Goal: Information Seeking & Learning: Learn about a topic

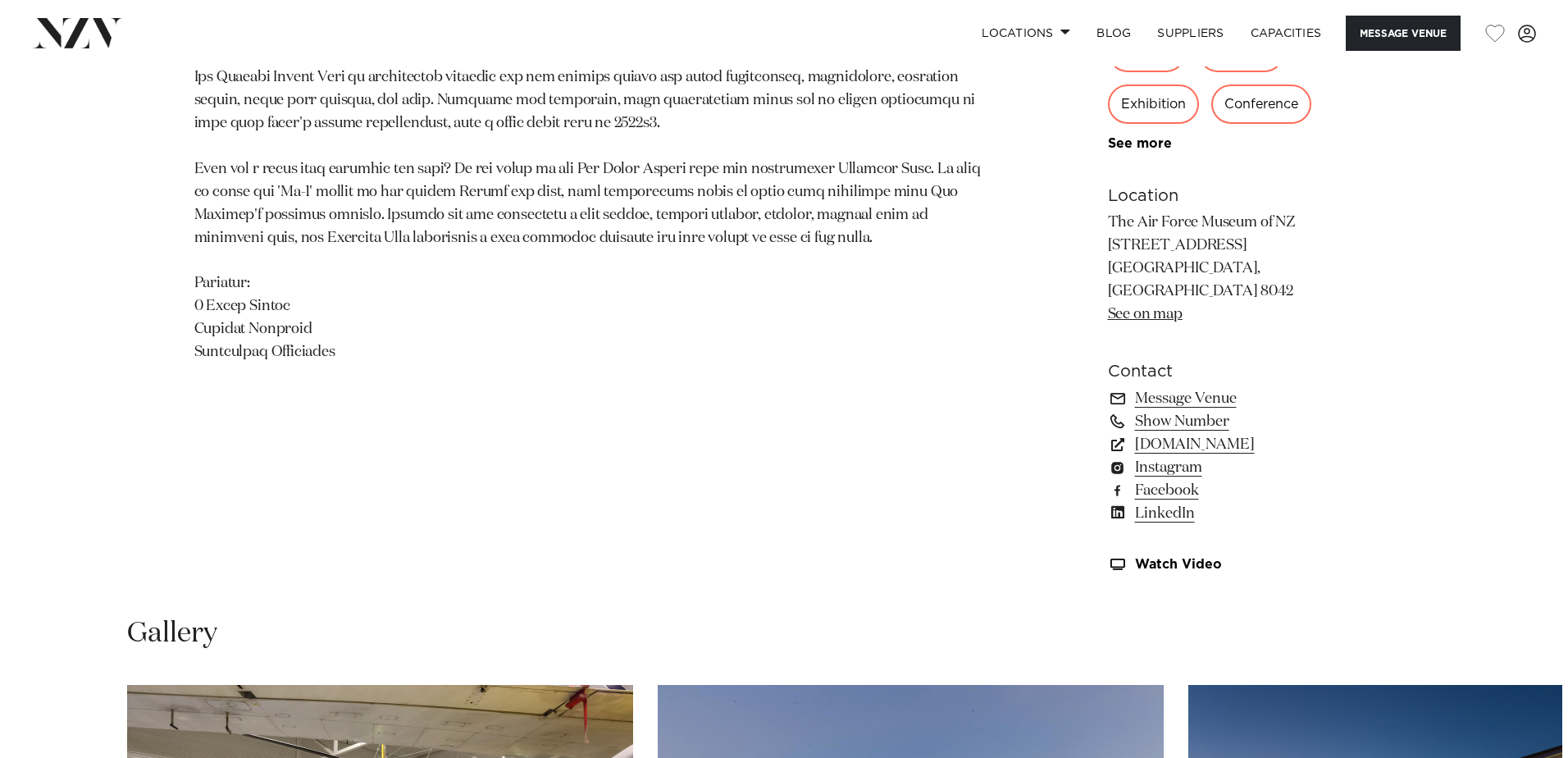
scroll to position [1559, 0]
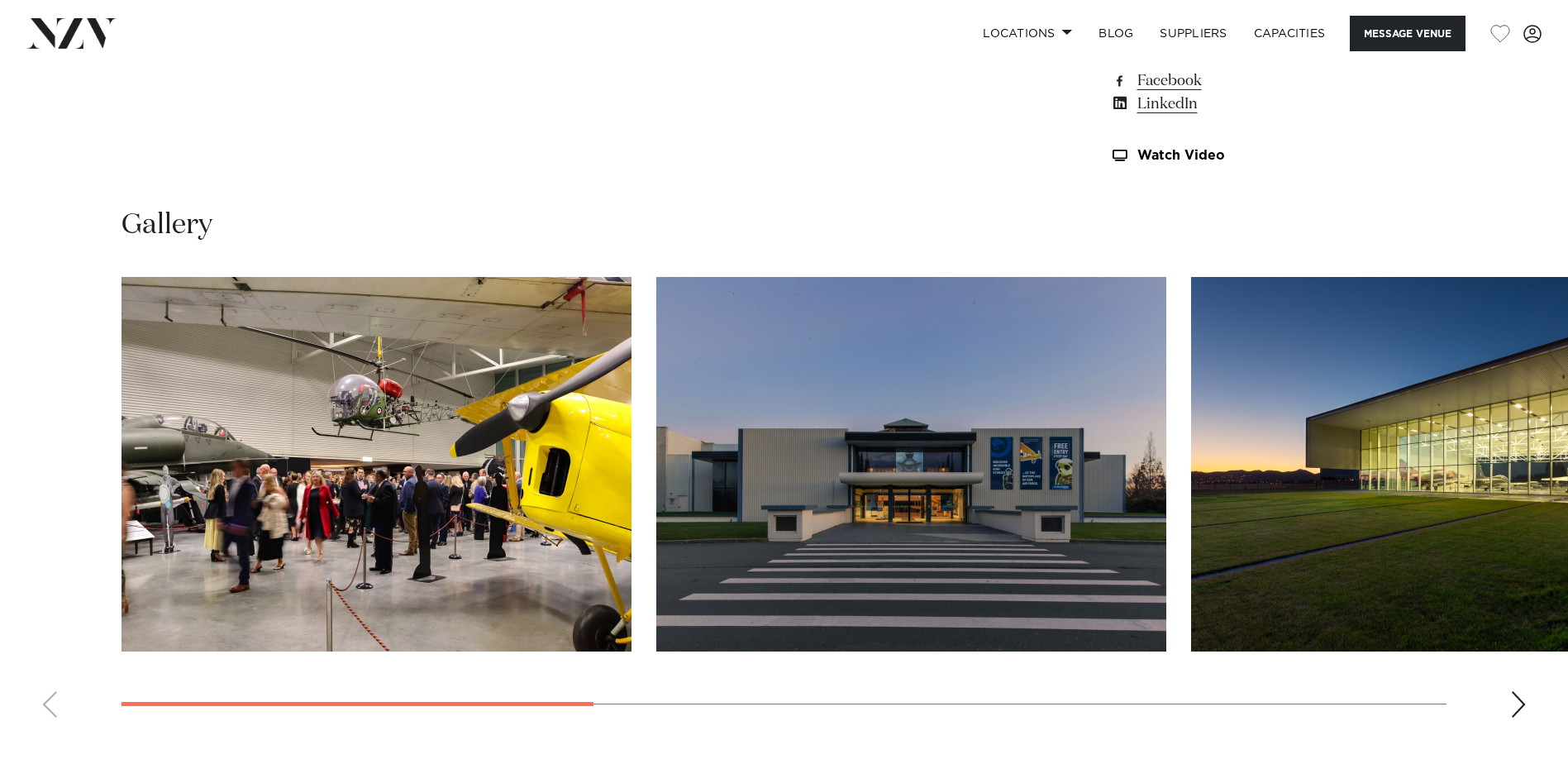
click at [970, 540] on img "2 / 7" at bounding box center [911, 464] width 510 height 374
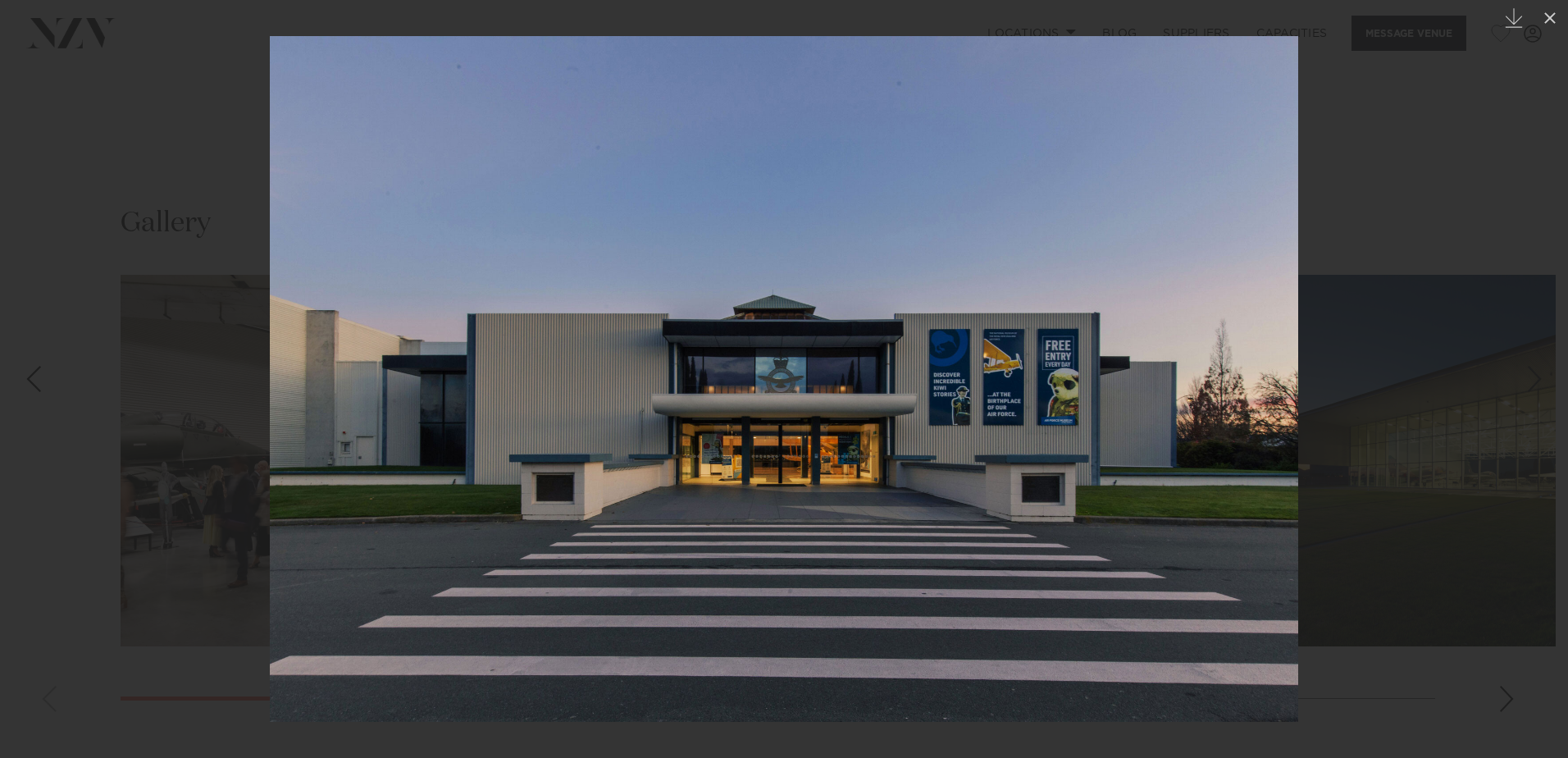
click at [1431, 433] on div at bounding box center [784, 379] width 1568 height 758
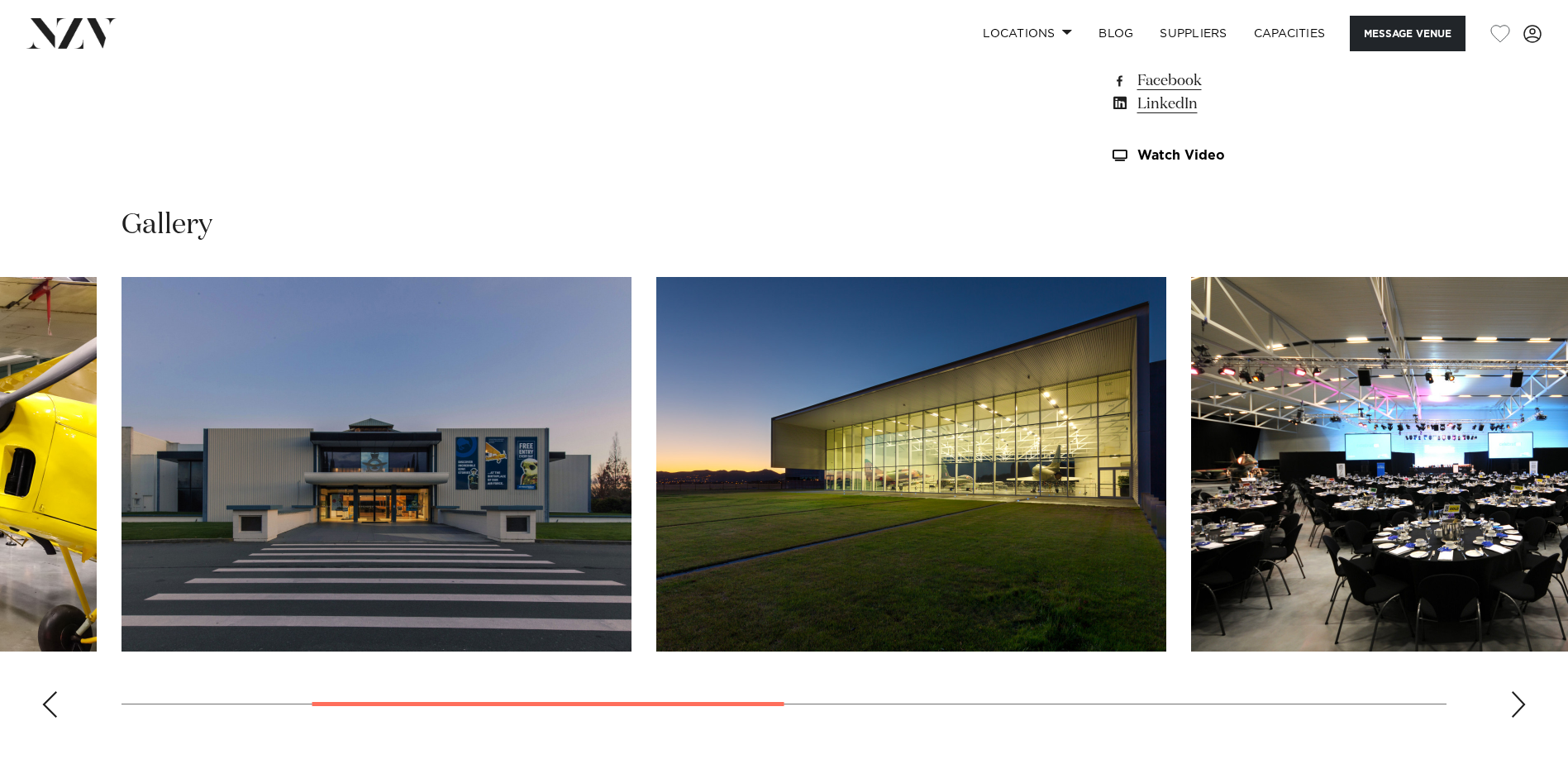
click at [1526, 487] on img "4 / 7" at bounding box center [1446, 464] width 510 height 374
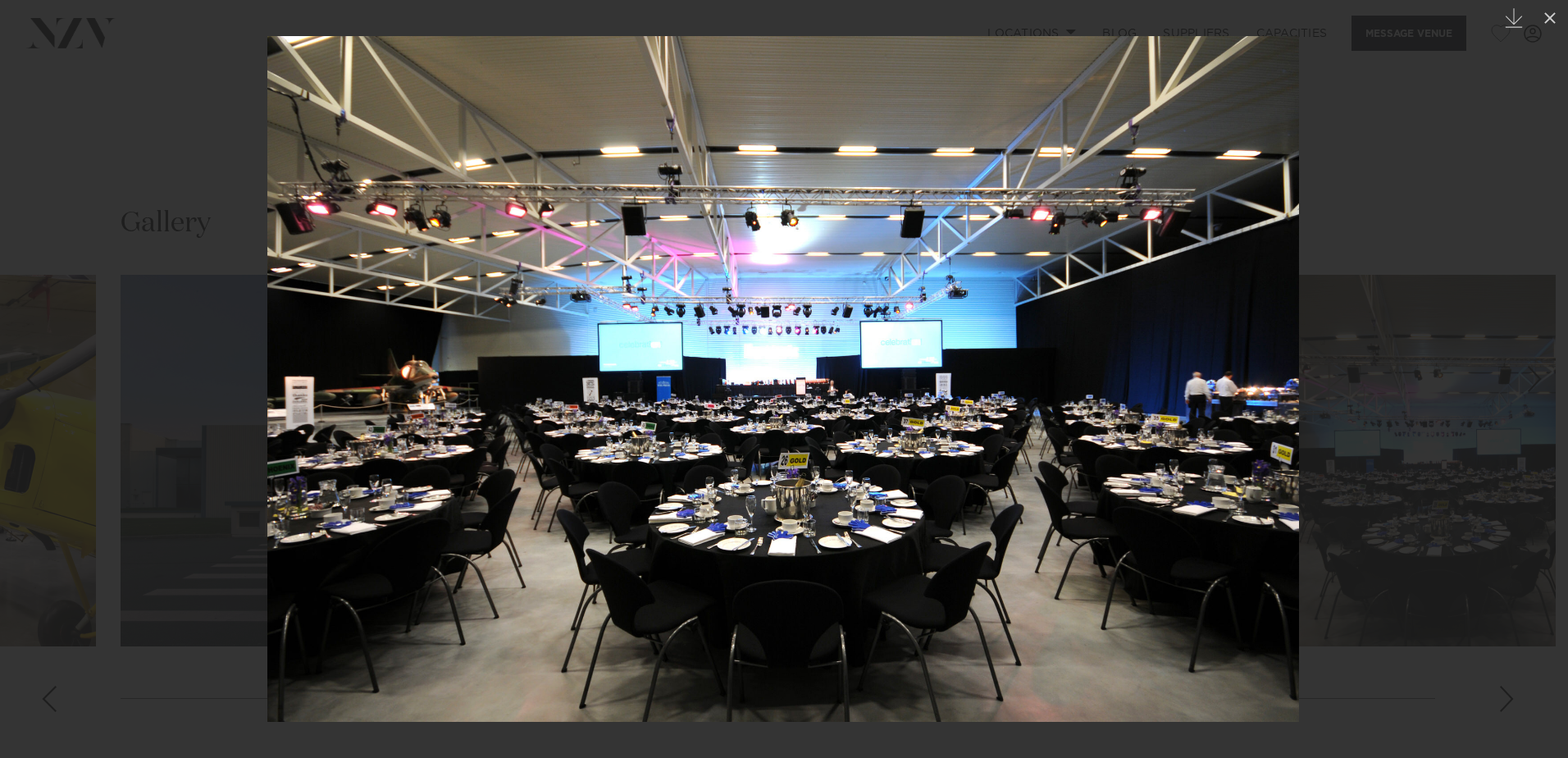
click at [1068, 495] on img at bounding box center [783, 379] width 1031 height 686
